Goal: Navigation & Orientation: Find specific page/section

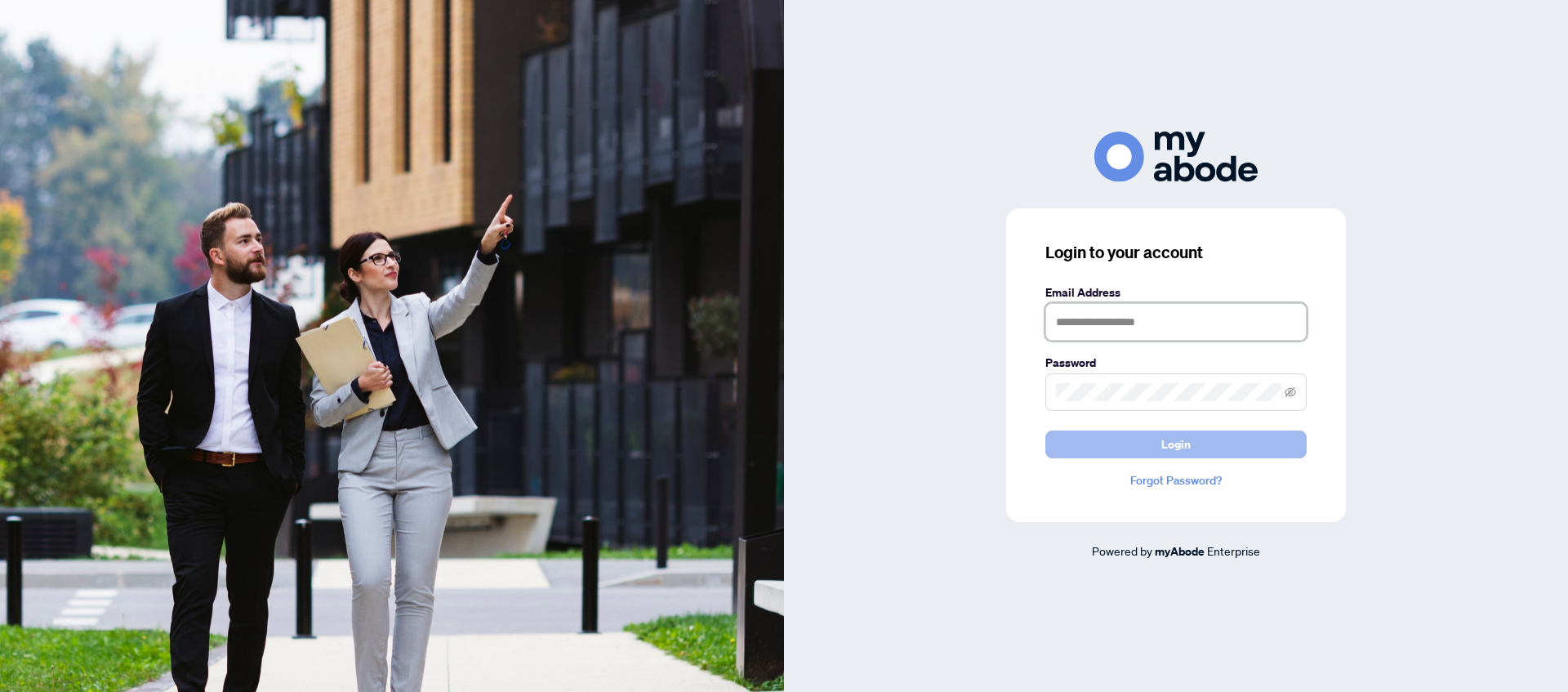
type input "**********"
click at [1149, 450] on button "Login" at bounding box center [1176, 445] width 261 height 28
